Goal: Information Seeking & Learning: Learn about a topic

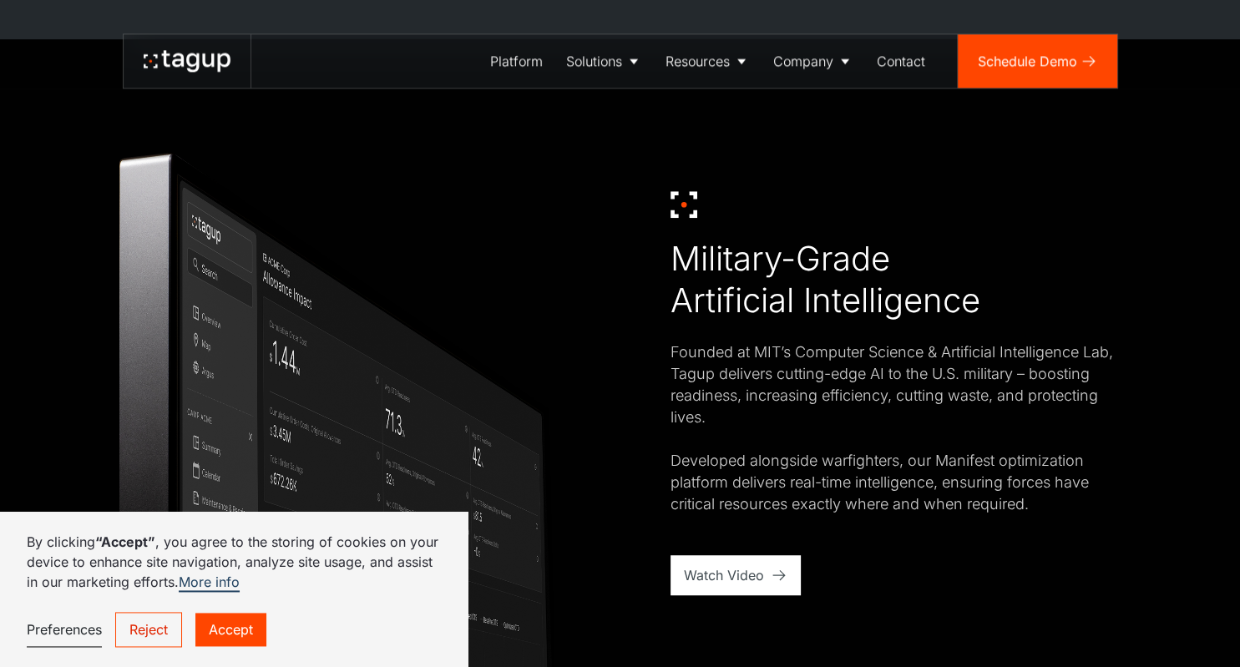
scroll to position [882, 0]
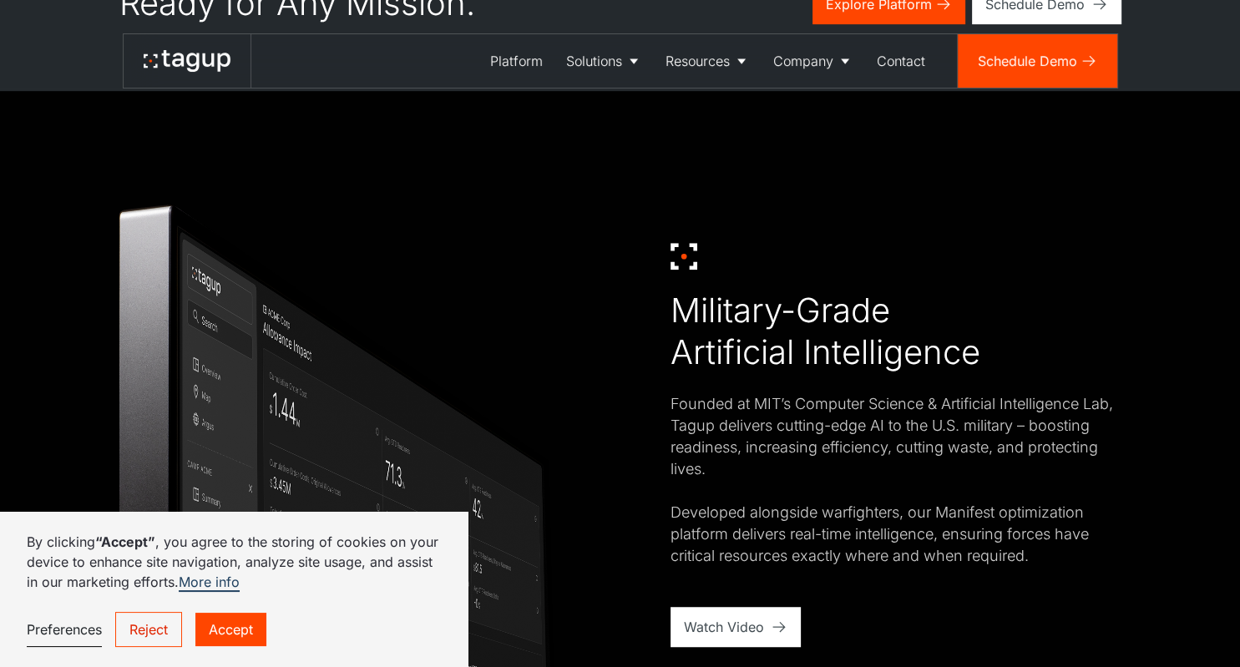
click at [227, 629] on link "Accept" at bounding box center [230, 629] width 71 height 33
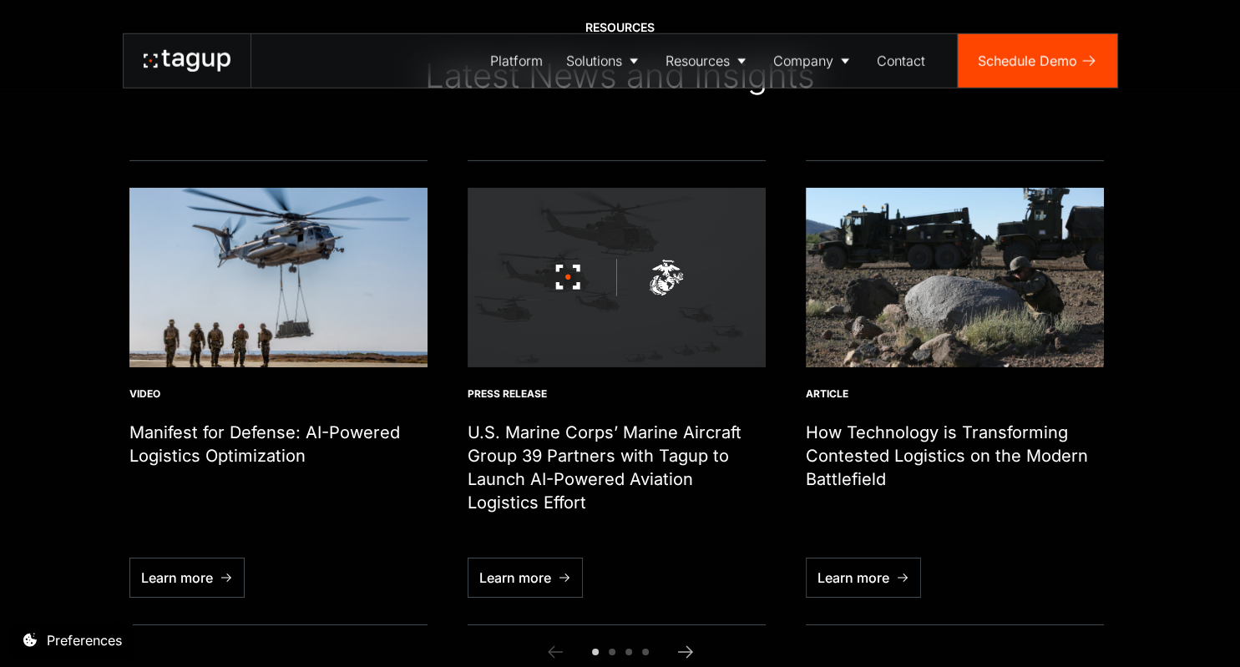
scroll to position [5466, 0]
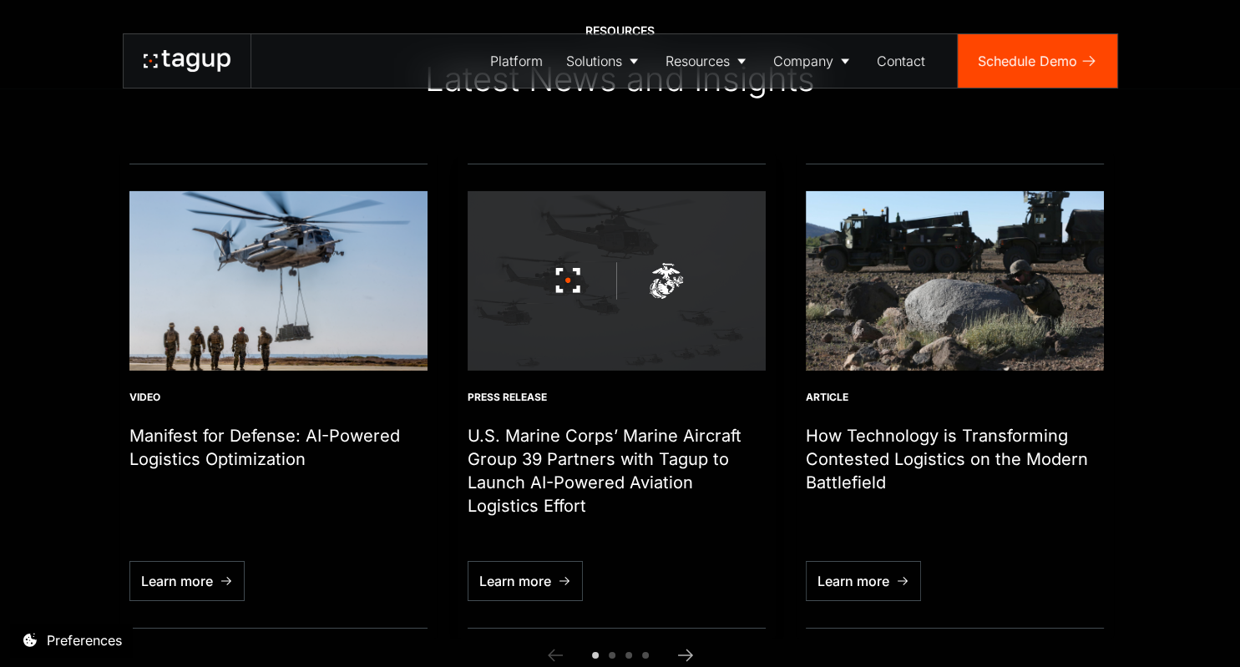
click at [657, 476] on h1 "U.S. Marine Corps’ Marine Aircraft Group 39 Partners with Tagup to Launch AI-Po…" at bounding box center [617, 471] width 298 height 94
click at [537, 571] on div "Learn more" at bounding box center [515, 581] width 72 height 20
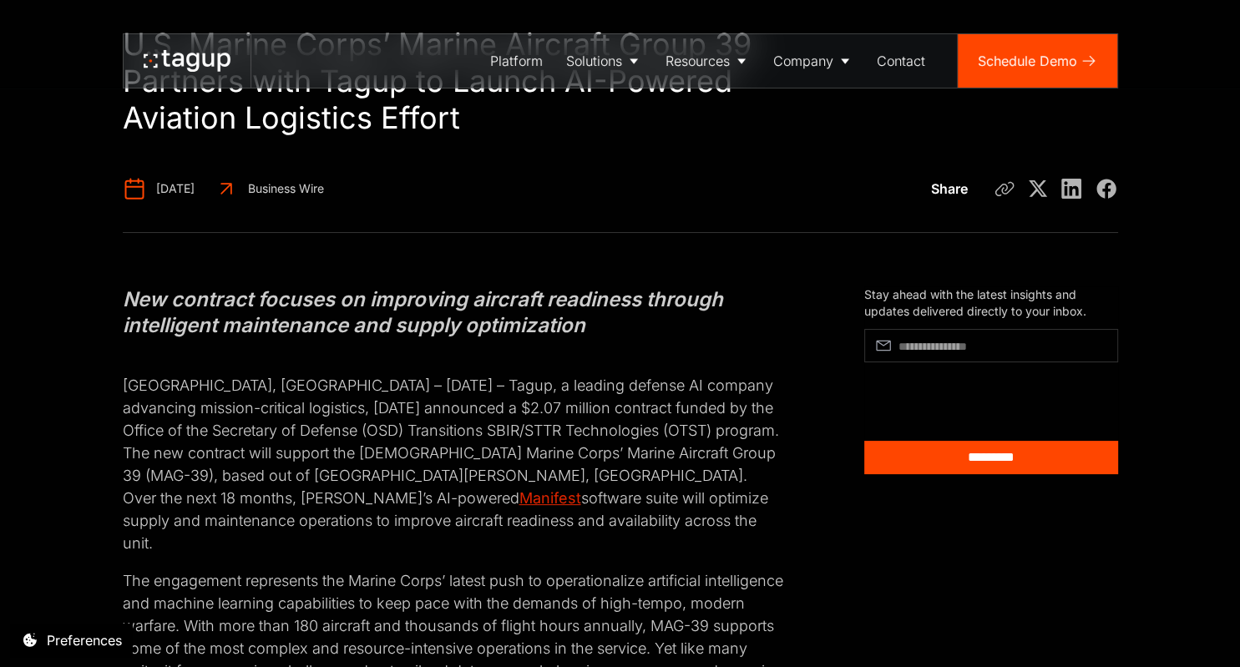
scroll to position [176, 0]
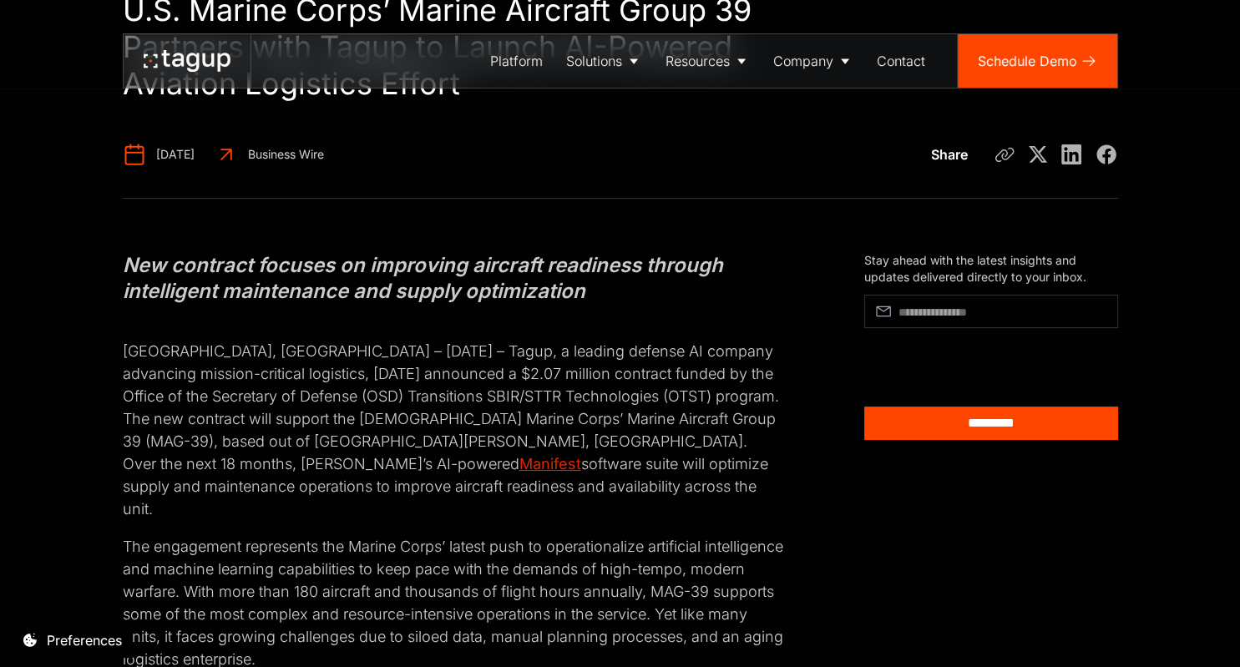
drag, startPoint x: 383, startPoint y: 370, endPoint x: 760, endPoint y: 484, distance: 393.5
click at [760, 484] on p "[GEOGRAPHIC_DATA], [GEOGRAPHIC_DATA] – [DATE] – Tagup, a leading defense AI com…" at bounding box center [453, 418] width 661 height 203
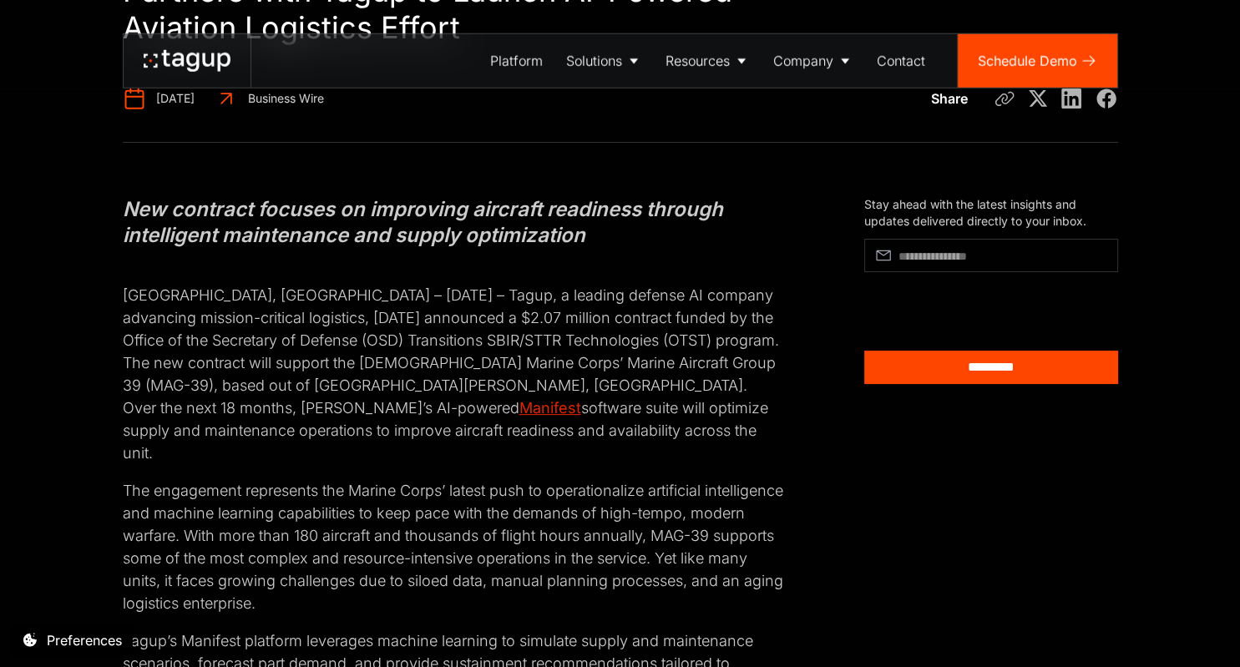
scroll to position [264, 0]
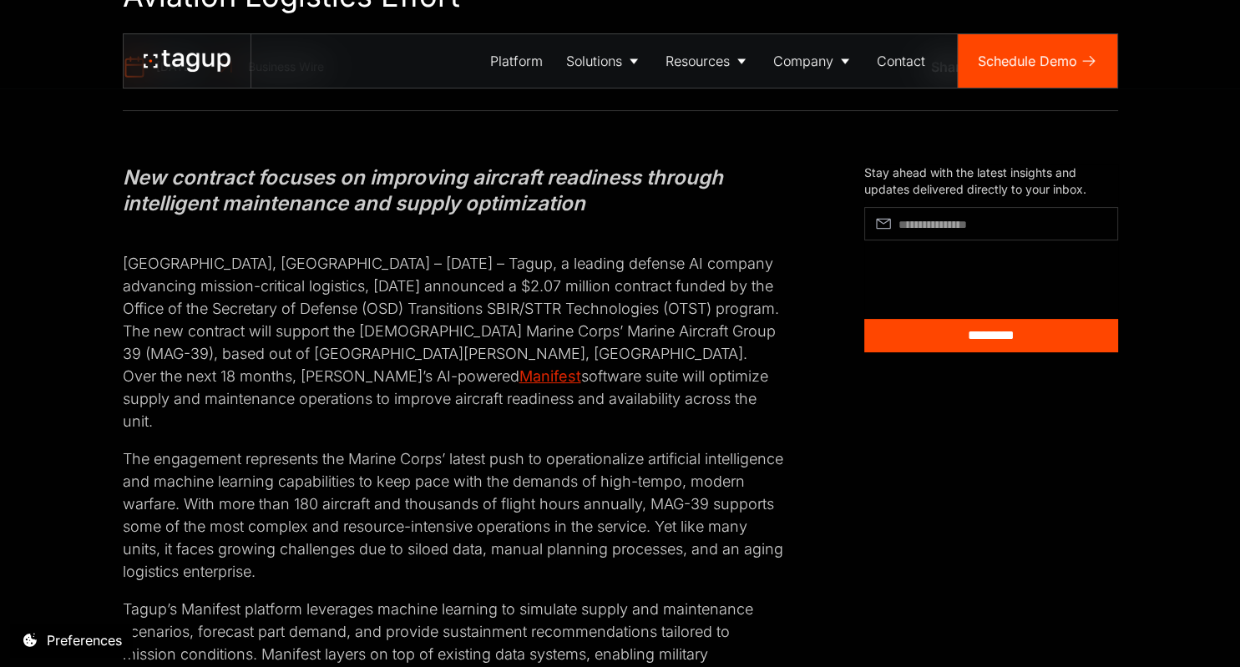
drag, startPoint x: 122, startPoint y: 257, endPoint x: 322, endPoint y: 392, distance: 241.7
click at [322, 392] on p "[GEOGRAPHIC_DATA], [GEOGRAPHIC_DATA] – [DATE] – Tagup, a leading defense AI com…" at bounding box center [453, 331] width 661 height 203
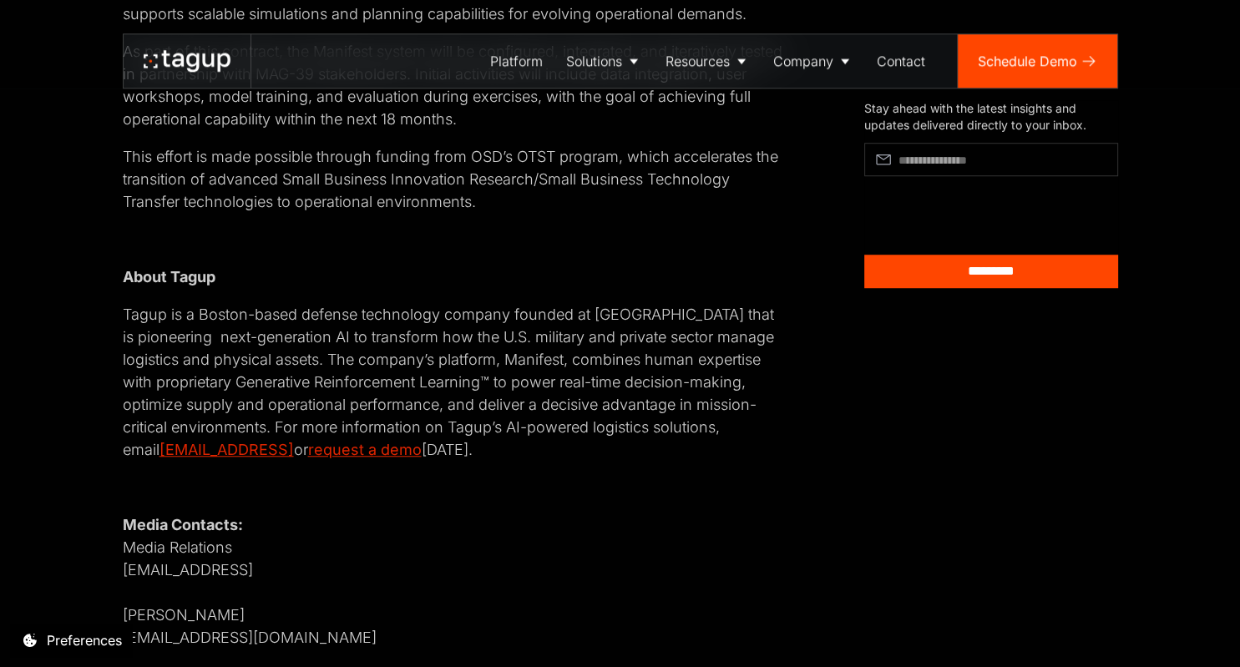
scroll to position [1234, 0]
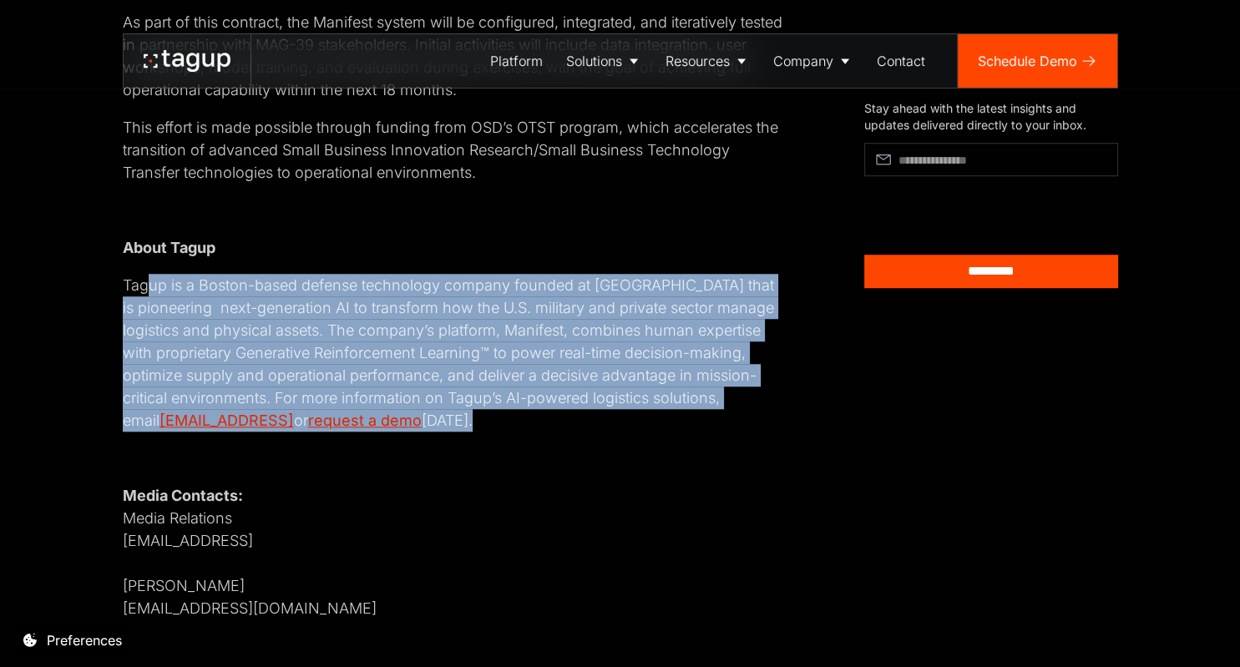
drag, startPoint x: 144, startPoint y: 292, endPoint x: 539, endPoint y: 420, distance: 415.8
click at [539, 420] on p "Tagup is a Boston-based defense technology company founded at [GEOGRAPHIC_DATA]…" at bounding box center [453, 353] width 661 height 158
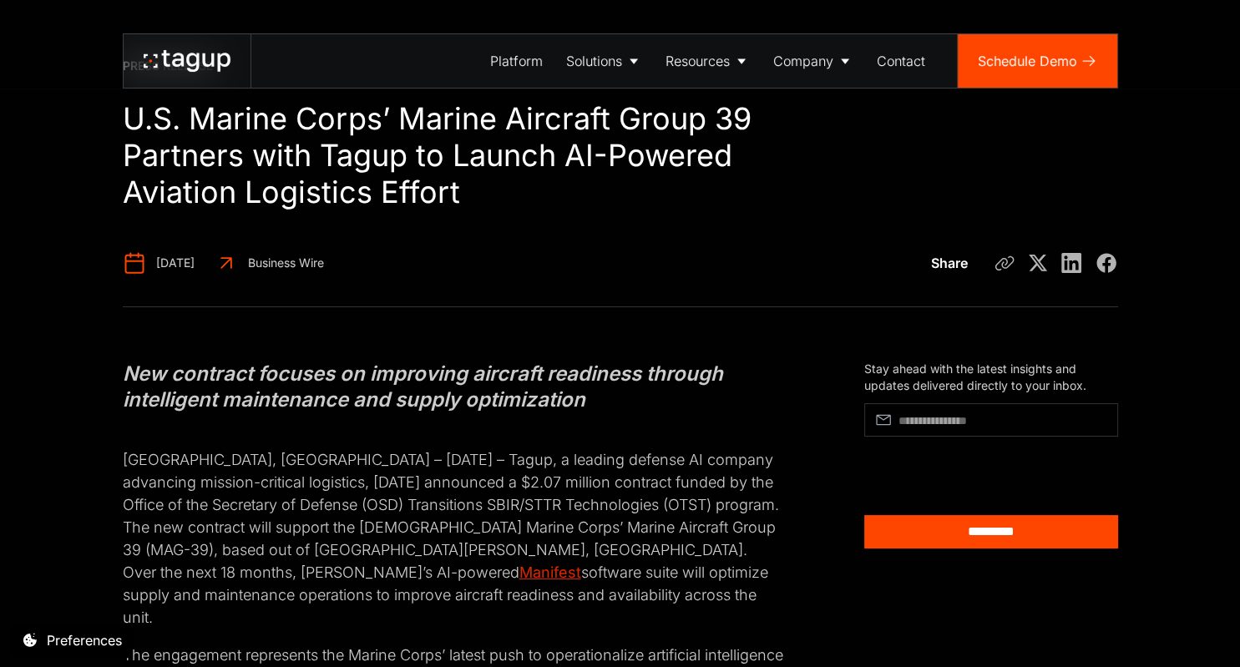
scroll to position [0, 0]
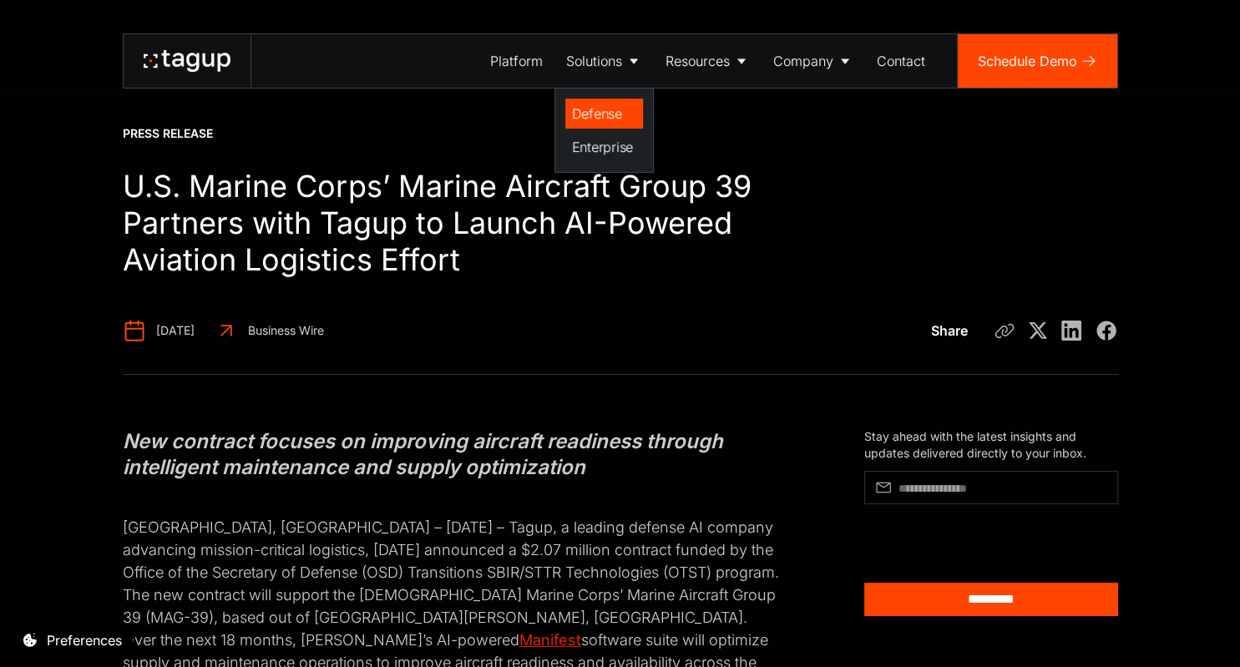
click at [604, 115] on div "Defense" at bounding box center [604, 114] width 64 height 20
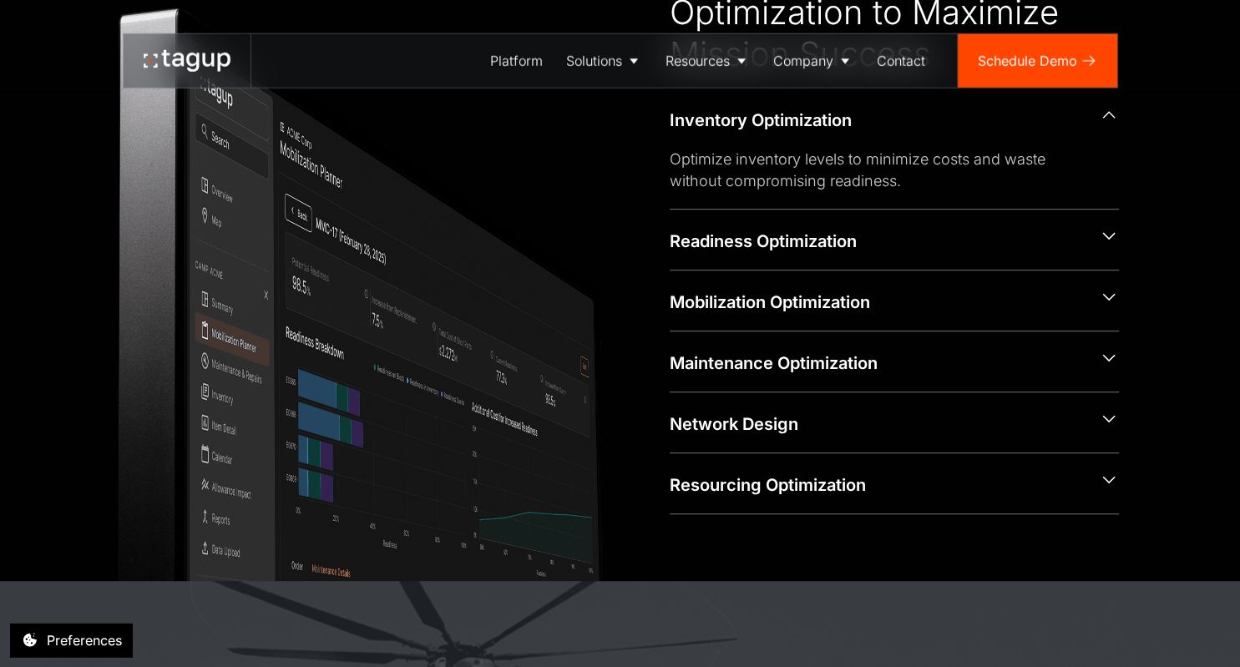
scroll to position [793, 0]
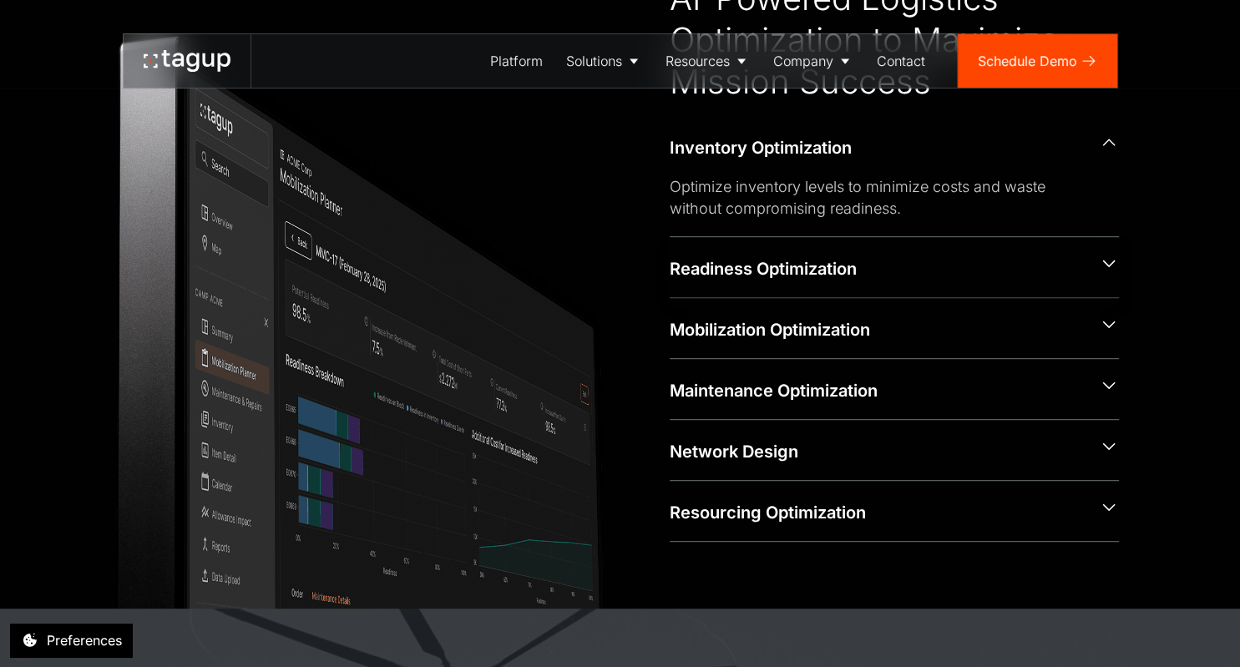
click at [1115, 270] on icon at bounding box center [1109, 263] width 20 height 21
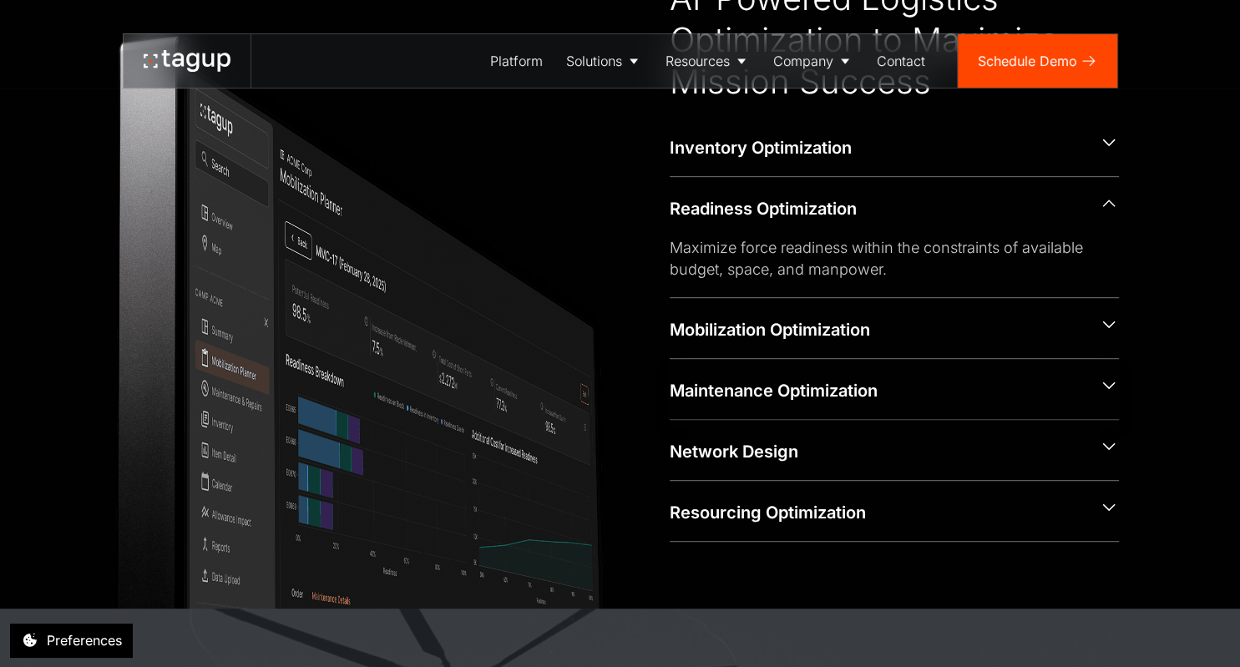
click at [1110, 379] on icon at bounding box center [1109, 385] width 20 height 21
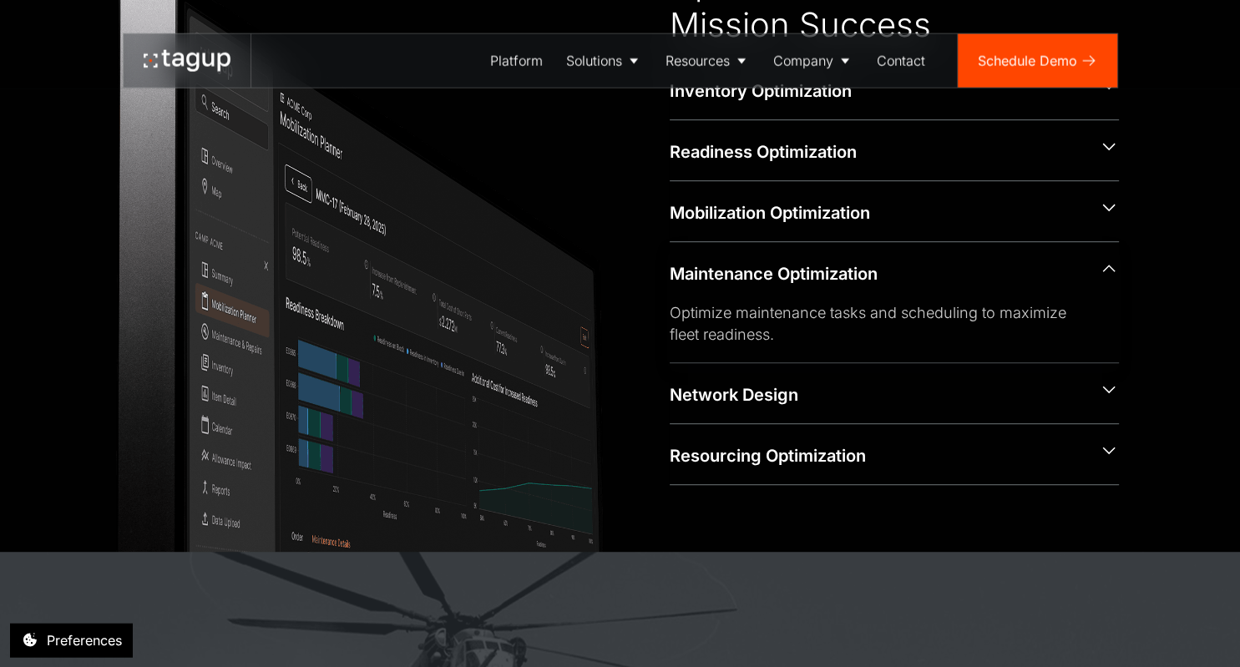
scroll to position [881, 0]
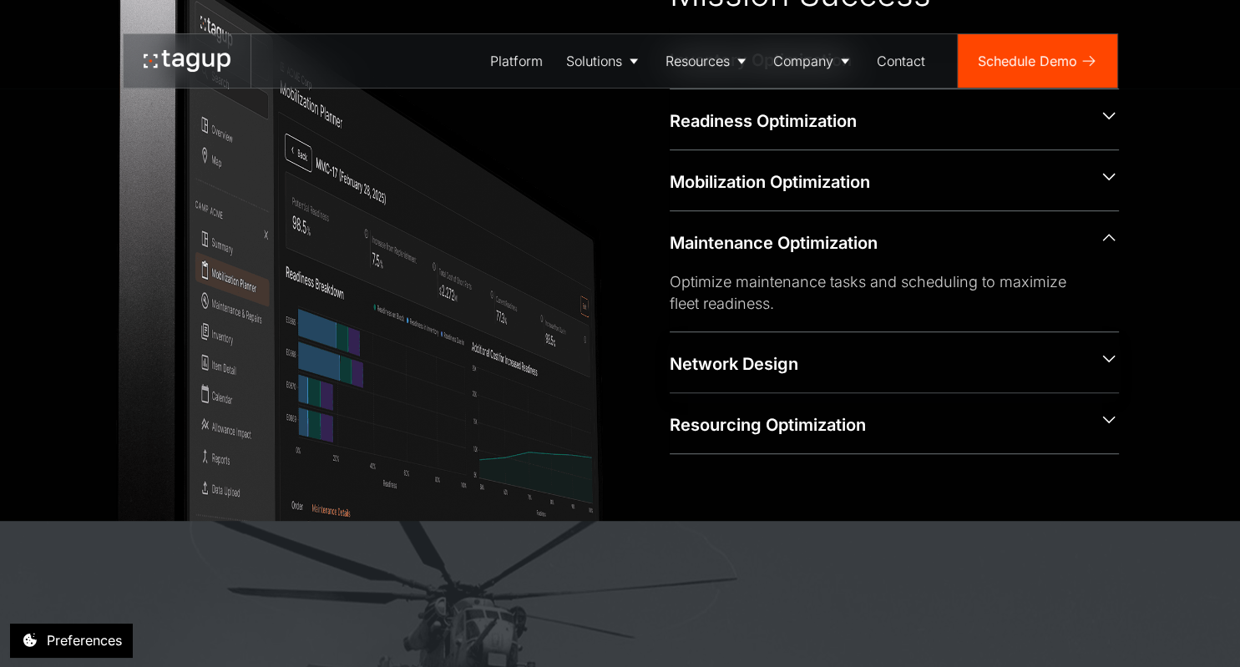
click at [1109, 352] on icon at bounding box center [1109, 358] width 20 height 21
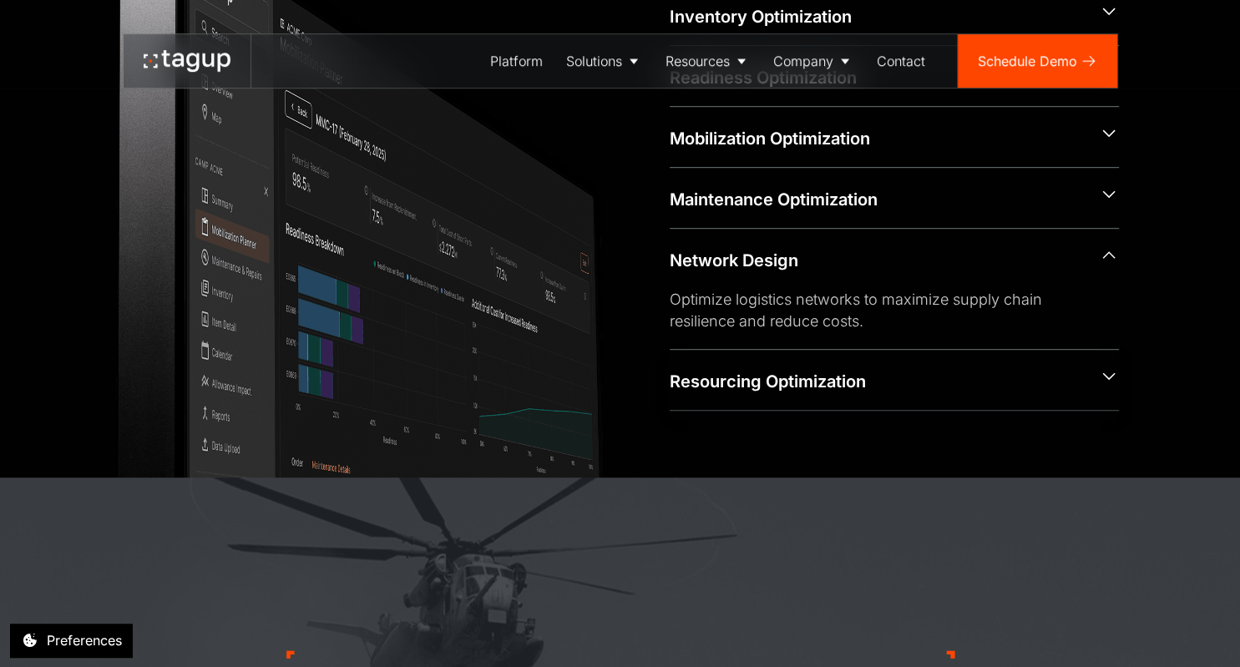
scroll to position [969, 0]
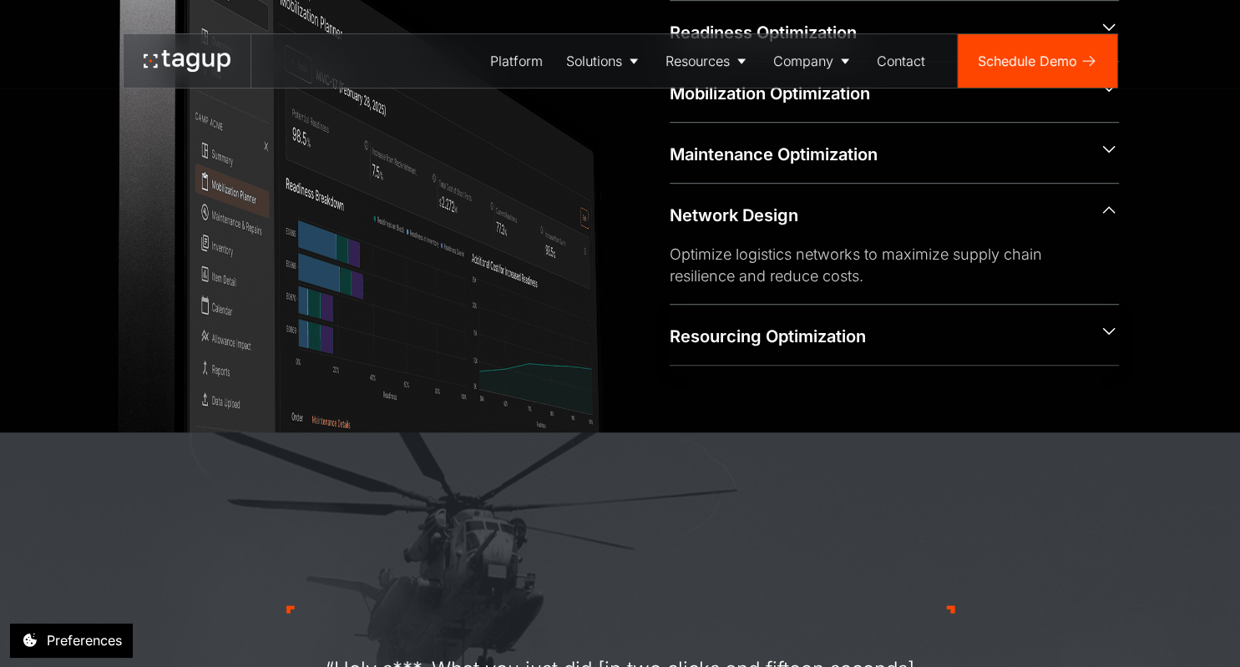
click at [1107, 331] on icon at bounding box center [1109, 331] width 20 height 21
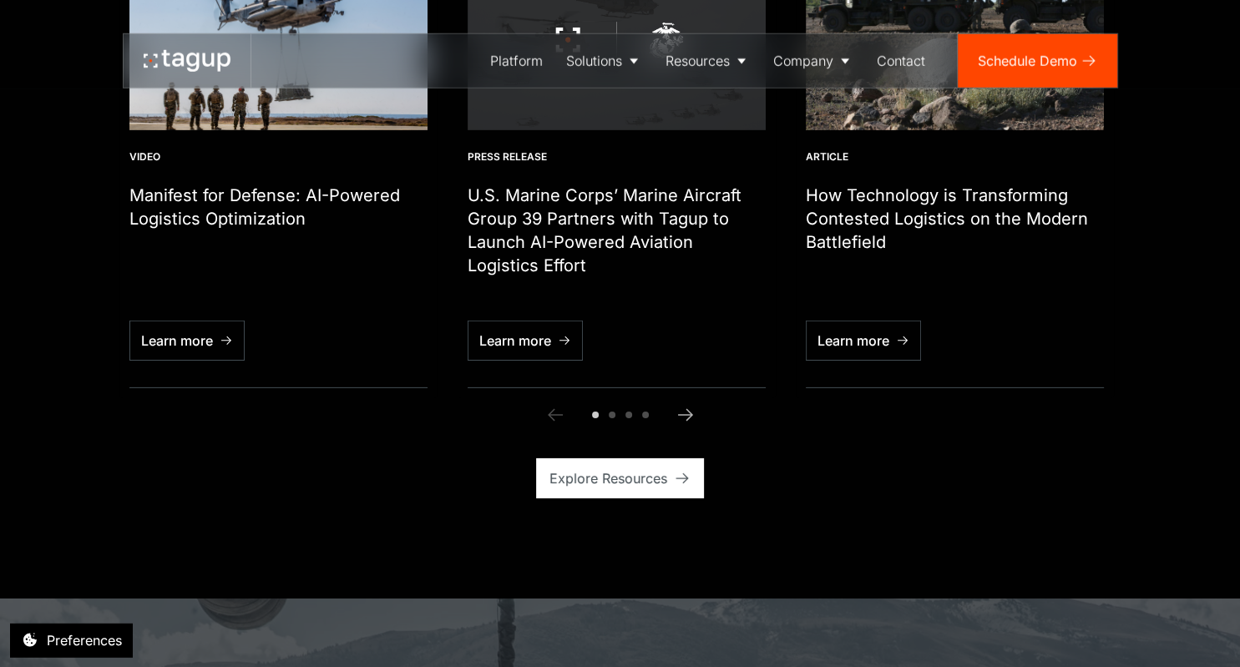
scroll to position [5113, 0]
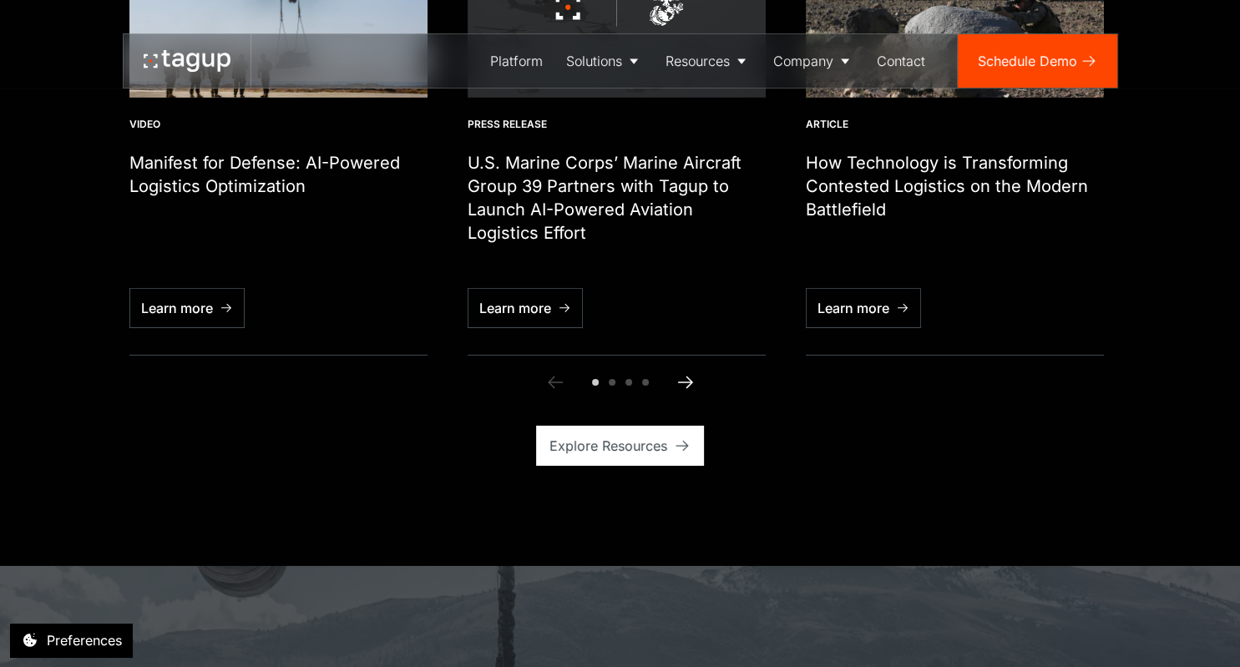
click at [685, 372] on icon "Next slide" at bounding box center [685, 382] width 20 height 20
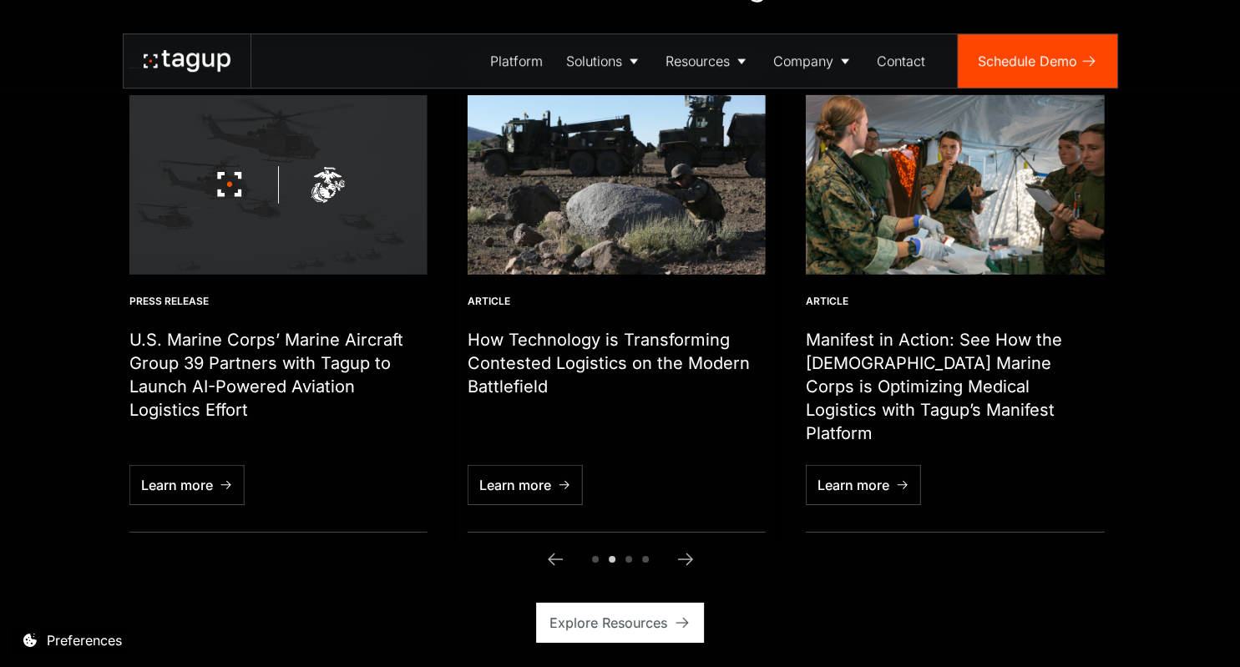
scroll to position [4937, 0]
click at [686, 549] on icon "Next slide" at bounding box center [685, 559] width 20 height 20
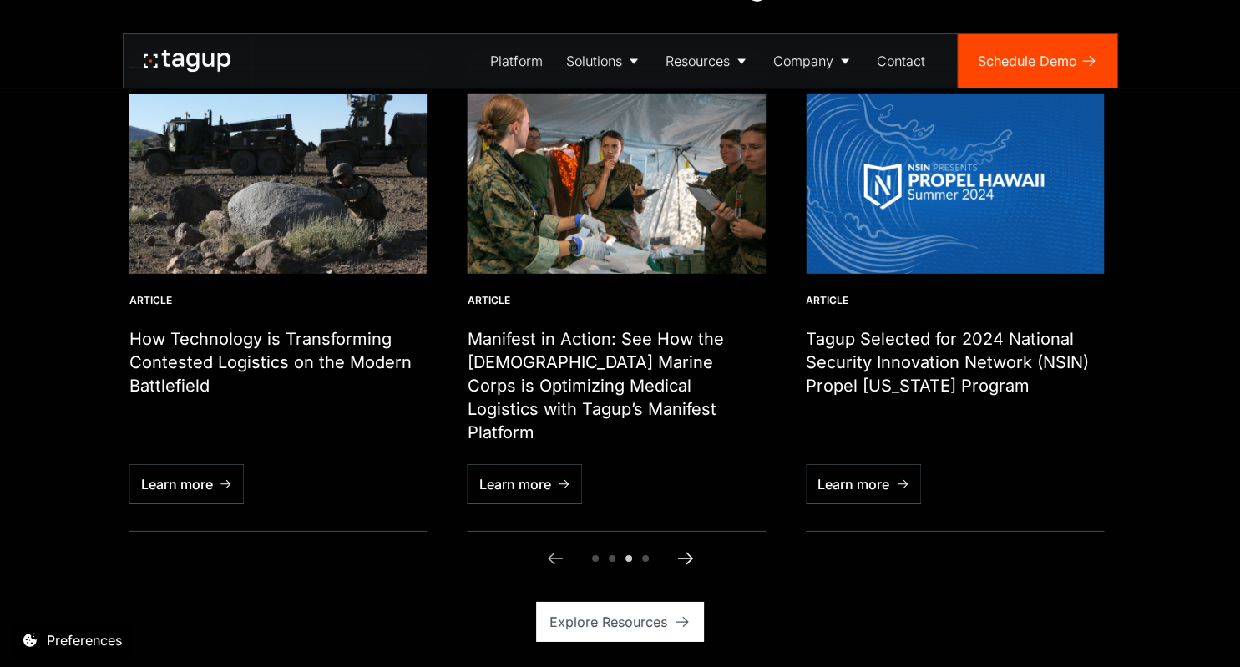
click at [686, 549] on icon "Next slide" at bounding box center [685, 559] width 20 height 20
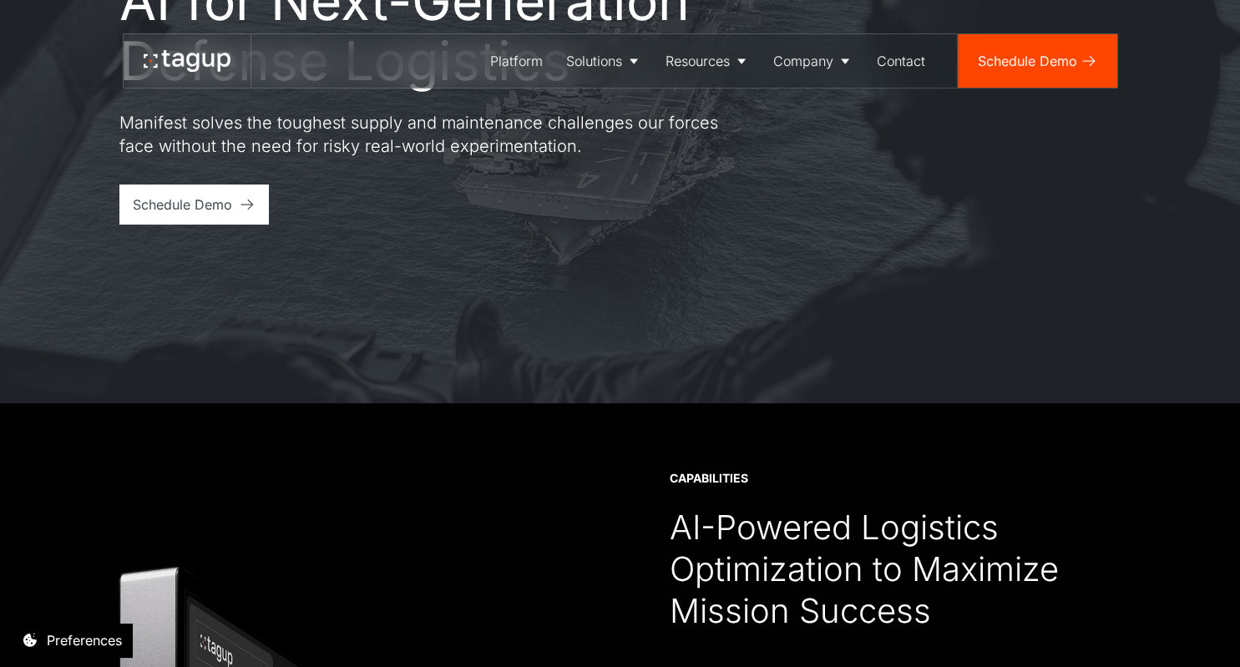
scroll to position [0, 0]
